Goal: Check status: Check status

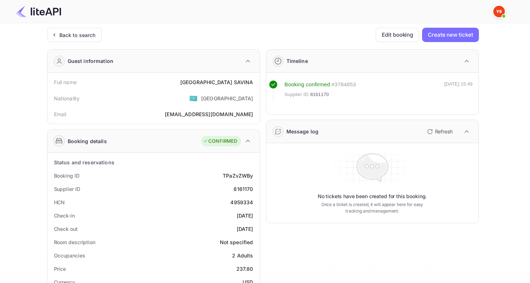
click at [90, 39] on div "Back to search" at bounding box center [74, 35] width 55 height 14
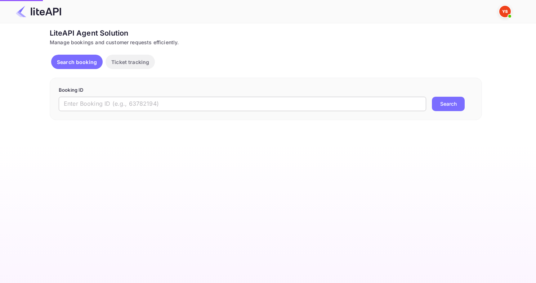
drag, startPoint x: 131, startPoint y: 76, endPoint x: 152, endPoint y: 97, distance: 29.5
click at [152, 97] on input "text" at bounding box center [242, 104] width 367 height 14
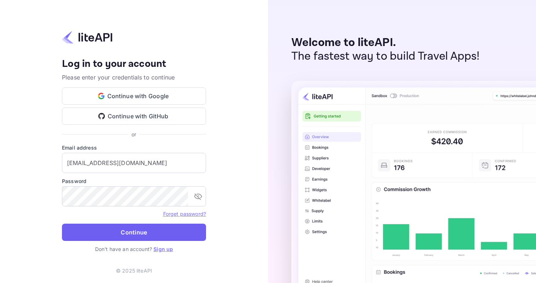
click at [160, 238] on button "Continue" at bounding box center [134, 232] width 144 height 17
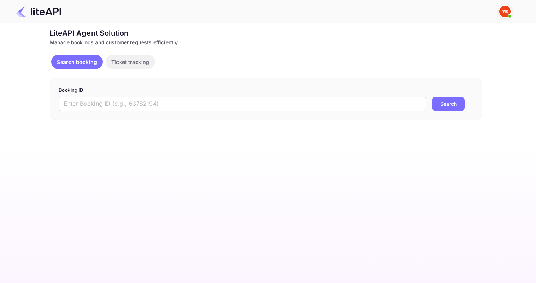
click at [141, 102] on input "text" at bounding box center [242, 104] width 367 height 14
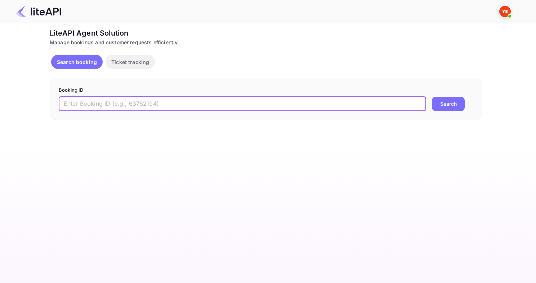
paste input "7908217"
type input "7908217"
click at [432, 97] on button "Search" at bounding box center [448, 104] width 33 height 14
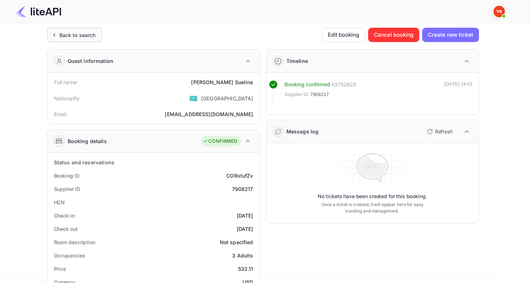
click at [69, 33] on div "Back to search" at bounding box center [77, 35] width 36 height 8
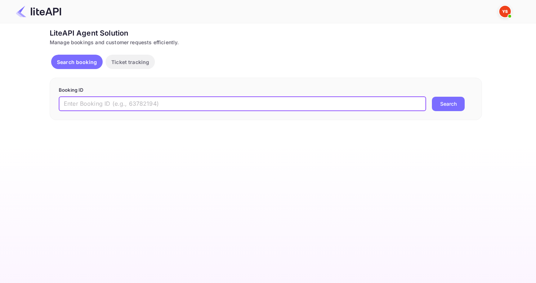
click at [164, 98] on input "text" at bounding box center [242, 104] width 367 height 14
paste input "8515165"
type input "8515165"
click at [432, 97] on button "Search" at bounding box center [448, 104] width 33 height 14
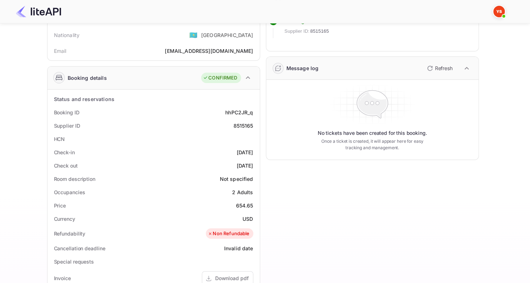
scroll to position [36, 0]
